Goal: Transaction & Acquisition: Purchase product/service

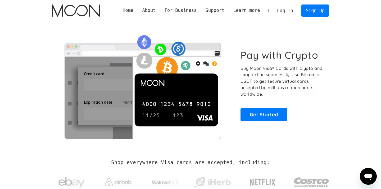
click at [284, 12] on link "Log In" at bounding box center [284, 11] width 25 height 12
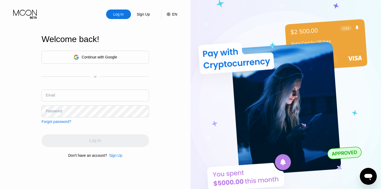
click at [96, 97] on input "text" at bounding box center [95, 96] width 107 height 12
click at [103, 61] on div "Continue with Google" at bounding box center [96, 57] width 44 height 8
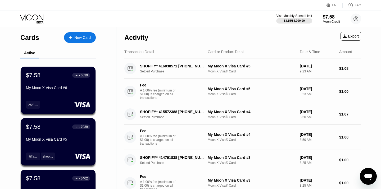
click at [35, 15] on icon at bounding box center [32, 18] width 25 height 9
click at [357, 19] on circle at bounding box center [355, 18] width 11 height 11
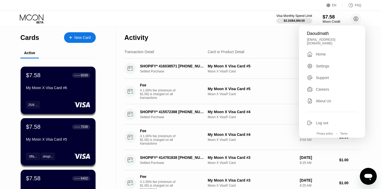
click at [323, 22] on div "Moon Credit" at bounding box center [331, 22] width 18 height 4
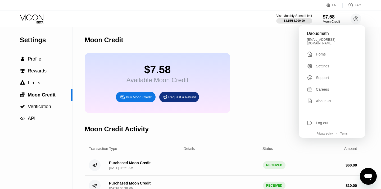
click at [290, 46] on div "Moon Credit" at bounding box center [223, 40] width 276 height 26
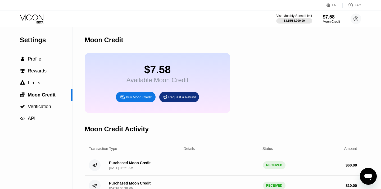
click at [189, 98] on div "Request a Refund" at bounding box center [182, 97] width 28 height 4
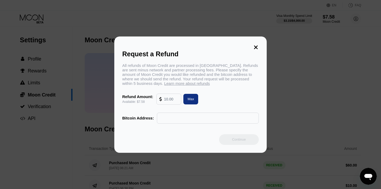
click at [172, 98] on input "text" at bounding box center [171, 99] width 14 height 11
click at [190, 98] on div "Max" at bounding box center [190, 99] width 7 height 4
type input "7.58"
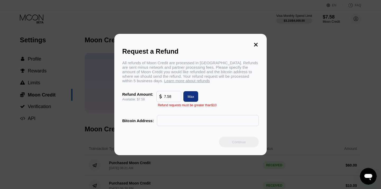
click at [172, 98] on input "7.58" at bounding box center [171, 96] width 14 height 11
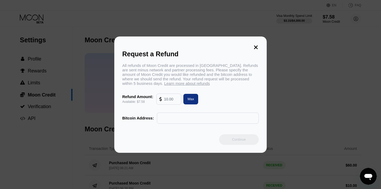
click at [256, 44] on icon at bounding box center [256, 47] width 6 height 6
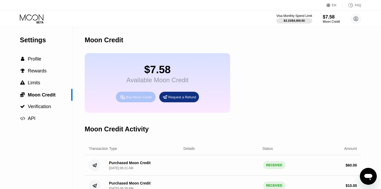
click at [144, 99] on div "Buy Moon Credit" at bounding box center [139, 97] width 26 height 4
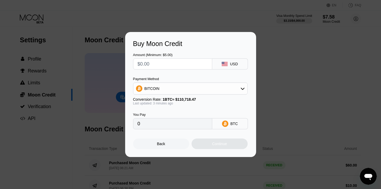
click at [171, 62] on input "text" at bounding box center [172, 64] width 70 height 11
type input "$1"
type input "0.00000903"
type input "$10"
type input "0.00009029"
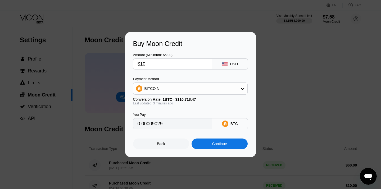
type input "$10"
click at [189, 90] on div "BITCOIN" at bounding box center [190, 88] width 114 height 11
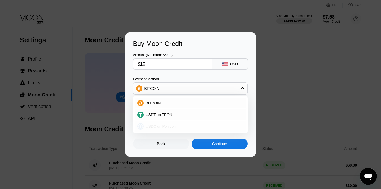
click at [178, 125] on div "USDC on Polygon" at bounding box center [194, 126] width 100 height 4
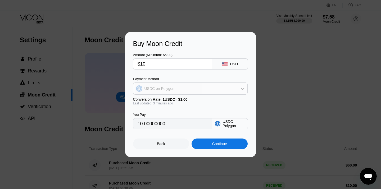
click at [186, 89] on div "USDC on Polygon" at bounding box center [190, 88] width 114 height 11
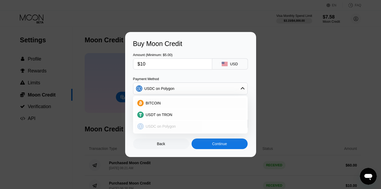
click at [172, 124] on span "USDC on Polygon" at bounding box center [161, 126] width 30 height 4
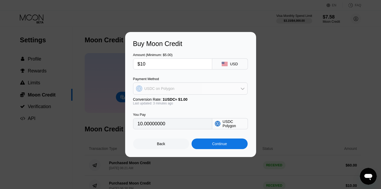
click at [187, 89] on div "USDC on Polygon" at bounding box center [190, 88] width 114 height 11
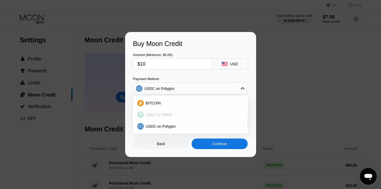
click at [178, 114] on div "USDT on TRON" at bounding box center [194, 115] width 100 height 4
type input "10.10"
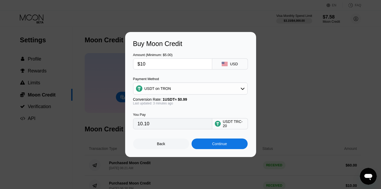
click at [218, 143] on div "Continue" at bounding box center [219, 144] width 15 height 4
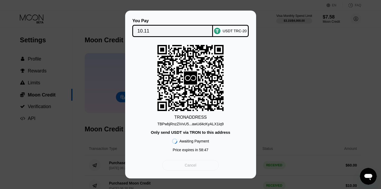
click at [211, 165] on div "Cancel" at bounding box center [190, 165] width 56 height 11
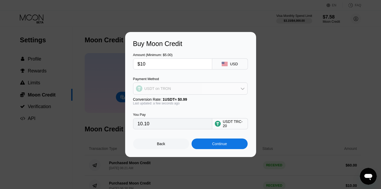
click at [180, 90] on div "USDT on TRON" at bounding box center [190, 88] width 114 height 11
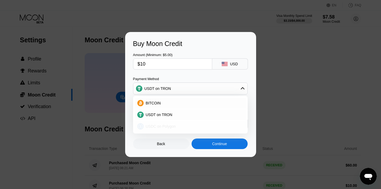
click at [172, 125] on span "USDC on Polygon" at bounding box center [161, 126] width 30 height 4
type input "10.00000000"
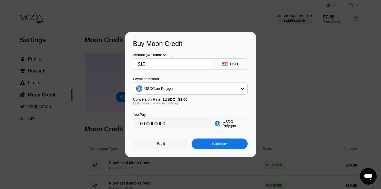
click at [218, 144] on div "Continue" at bounding box center [219, 144] width 15 height 4
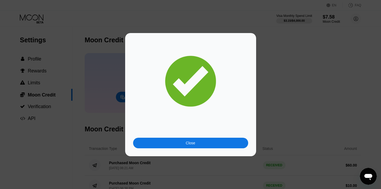
click at [218, 144] on div "Close" at bounding box center [190, 143] width 115 height 11
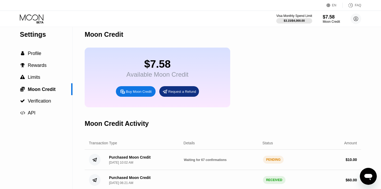
scroll to position [11, 0]
